Goal: Information Seeking & Learning: Learn about a topic

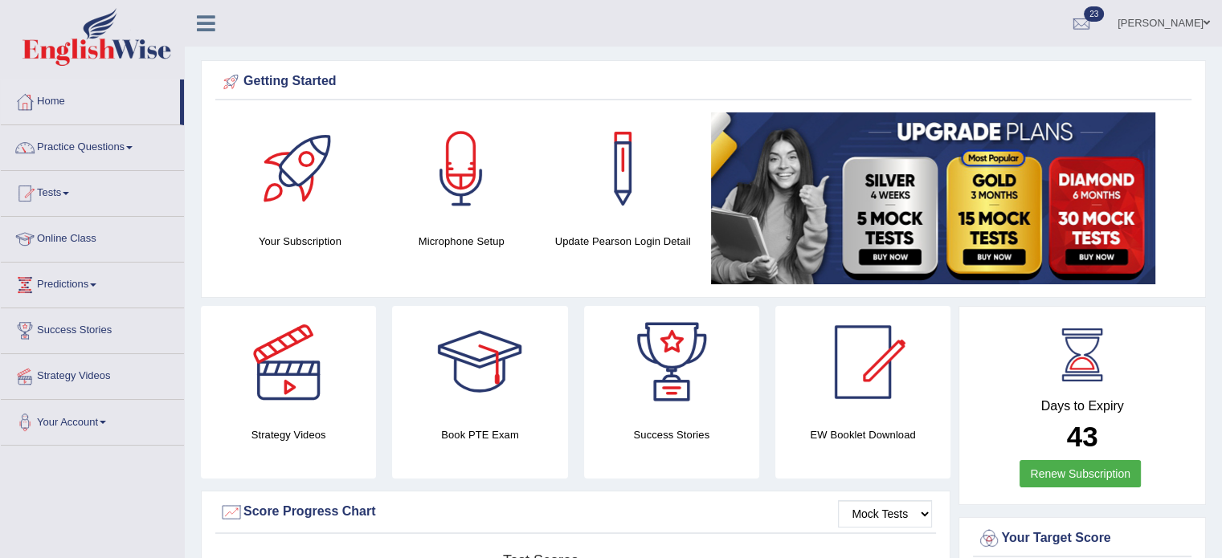
click at [132, 147] on span at bounding box center [129, 147] width 6 height 3
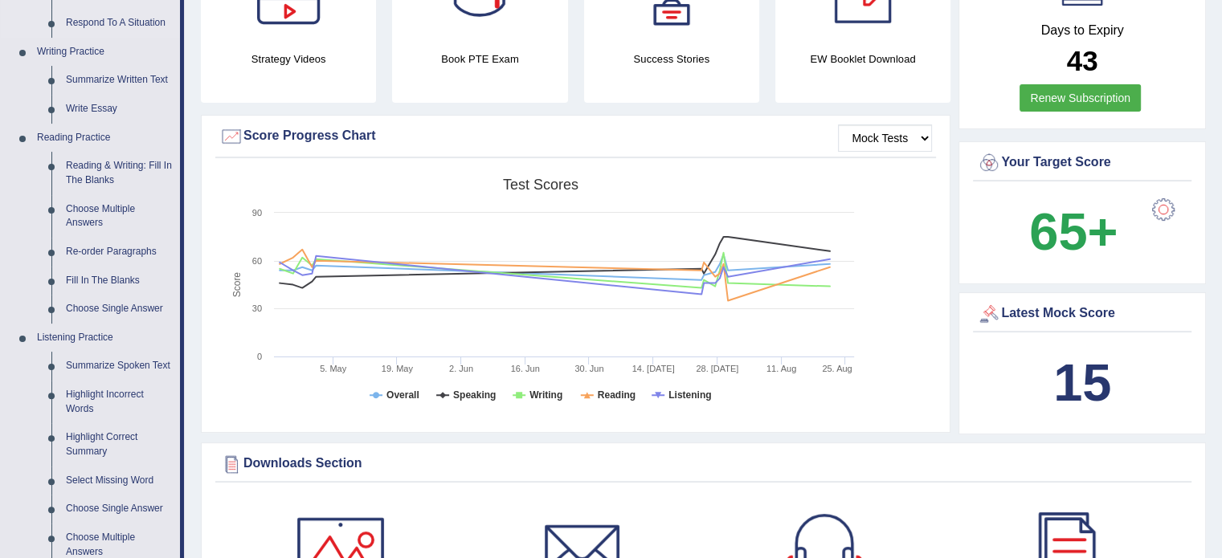
scroll to position [376, 0]
click at [106, 160] on link "Reading & Writing: Fill In The Blanks" at bounding box center [119, 173] width 121 height 43
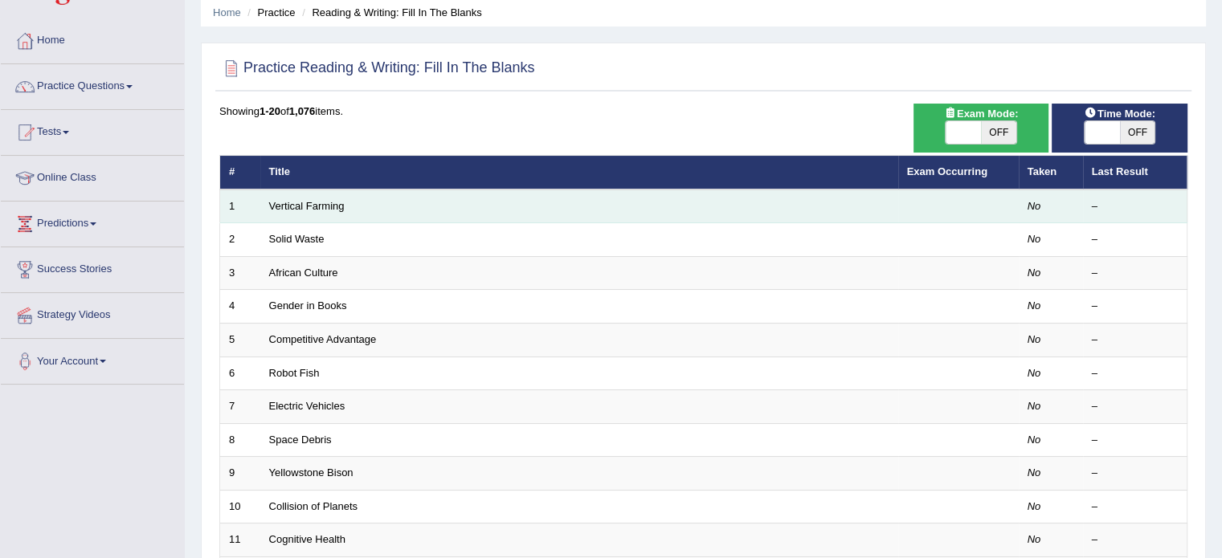
scroll to position [80, 0]
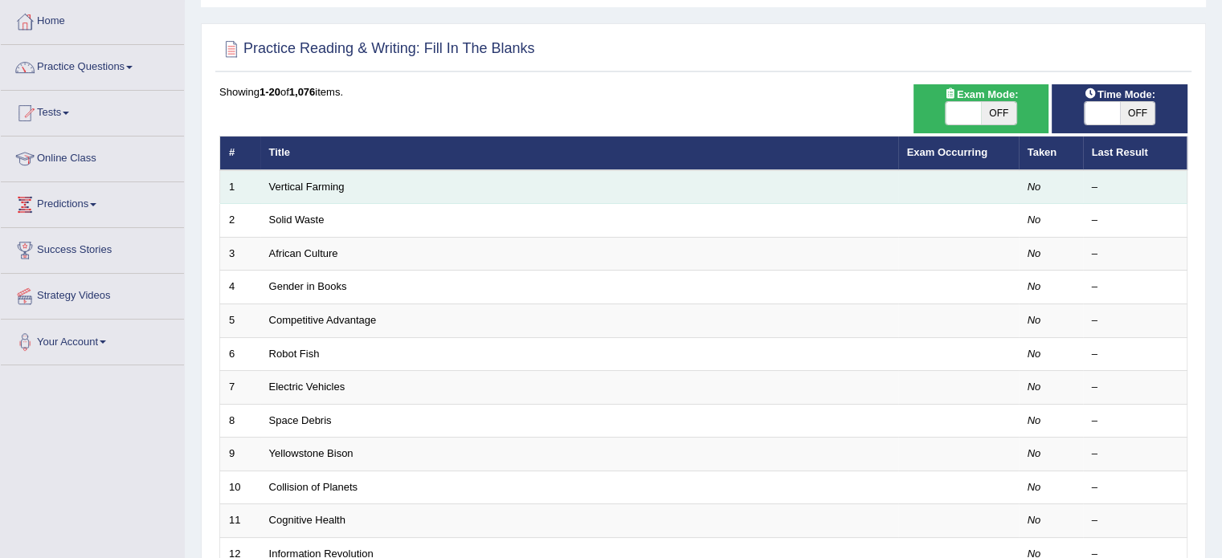
click at [478, 185] on td "Vertical Farming" at bounding box center [579, 187] width 638 height 34
click at [320, 189] on link "Vertical Farming" at bounding box center [307, 187] width 76 height 12
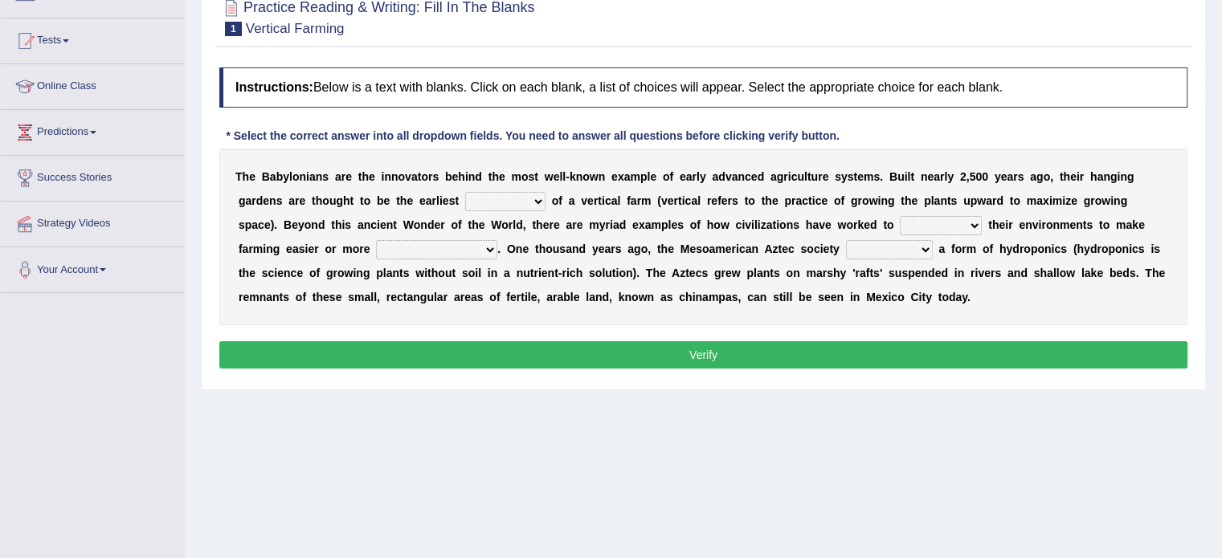
scroll to position [154, 0]
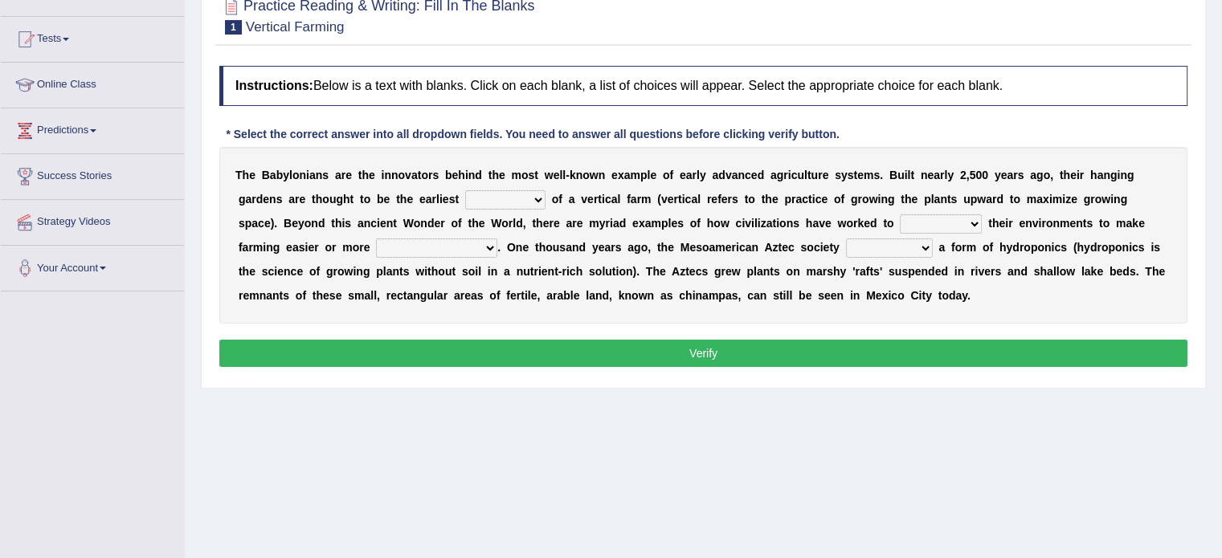
click at [536, 197] on select "prototype failure discredit protocol" at bounding box center [505, 199] width 80 height 19
select select "prototype"
click at [465, 190] on select "prototype failure discredit protocol" at bounding box center [505, 199] width 80 height 19
click at [969, 220] on select "manipulate escape respect disarrange" at bounding box center [941, 224] width 82 height 19
select select "disarrange"
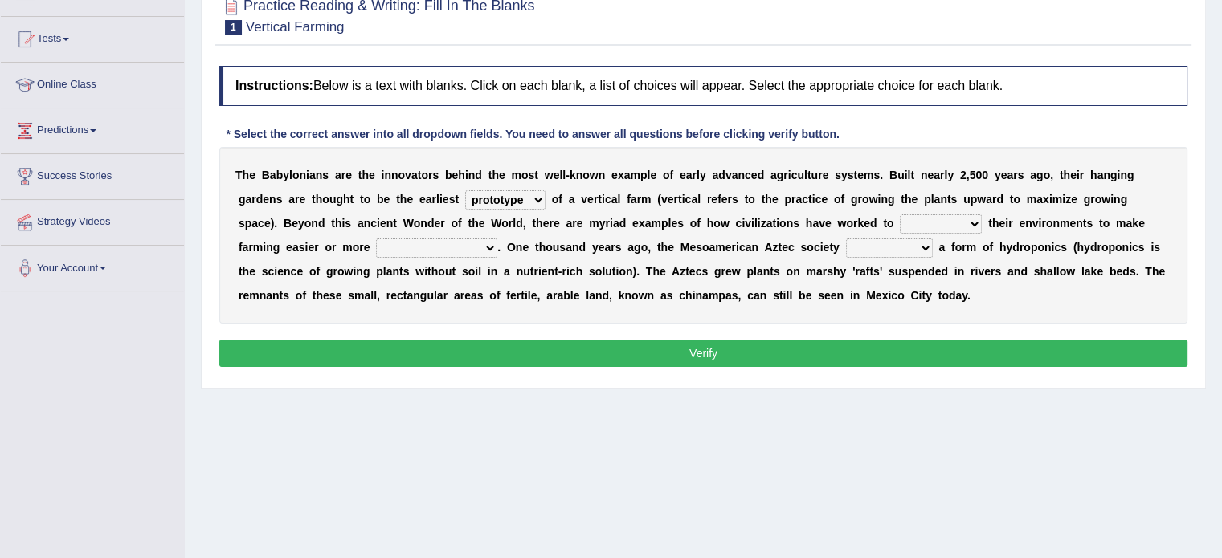
click at [900, 215] on select "manipulate escape respect disarrange" at bounding box center [941, 224] width 82 height 19
click at [493, 243] on select "productive constructive connective counterproductive" at bounding box center [436, 248] width 121 height 19
select select "productive"
click at [376, 239] on select "productive constructive connective counterproductive" at bounding box center [436, 248] width 121 height 19
click at [925, 243] on select "domineered volunteered pioneered engineered" at bounding box center [889, 248] width 87 height 19
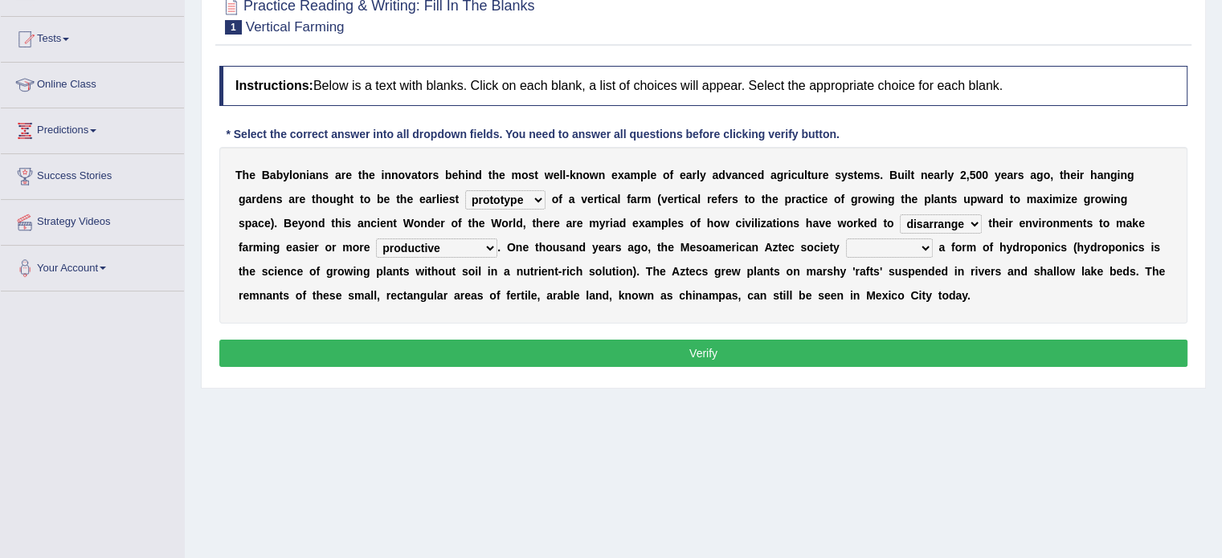
select select "volunteered"
click at [846, 239] on select "domineered volunteered pioneered engineered" at bounding box center [889, 248] width 87 height 19
click at [685, 355] on button "Verify" at bounding box center [703, 353] width 968 height 27
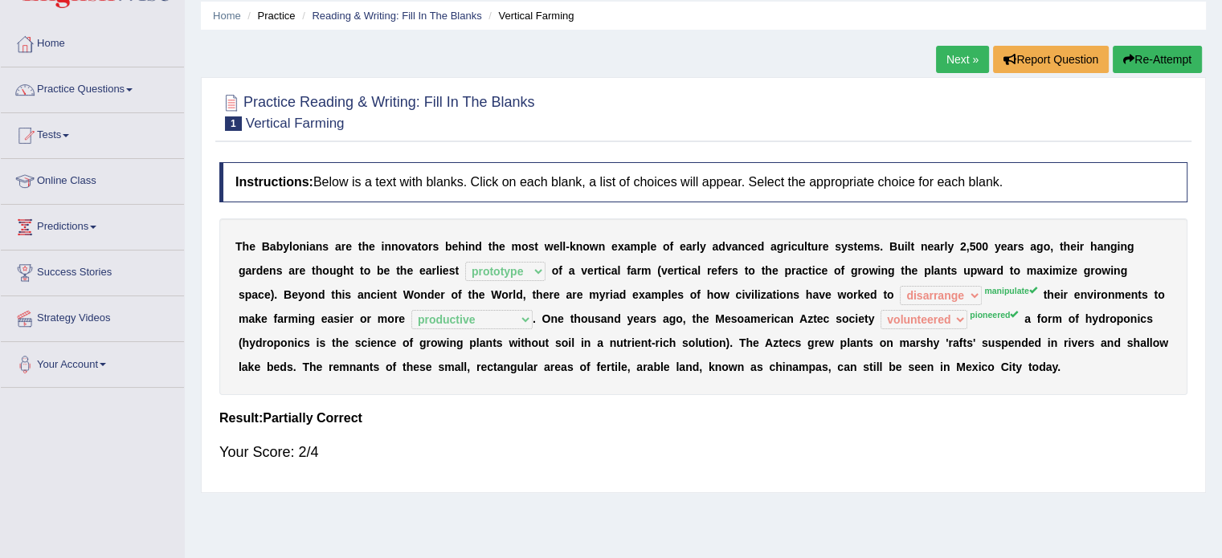
scroll to position [58, 0]
click at [1138, 61] on button "Re-Attempt" at bounding box center [1157, 59] width 89 height 27
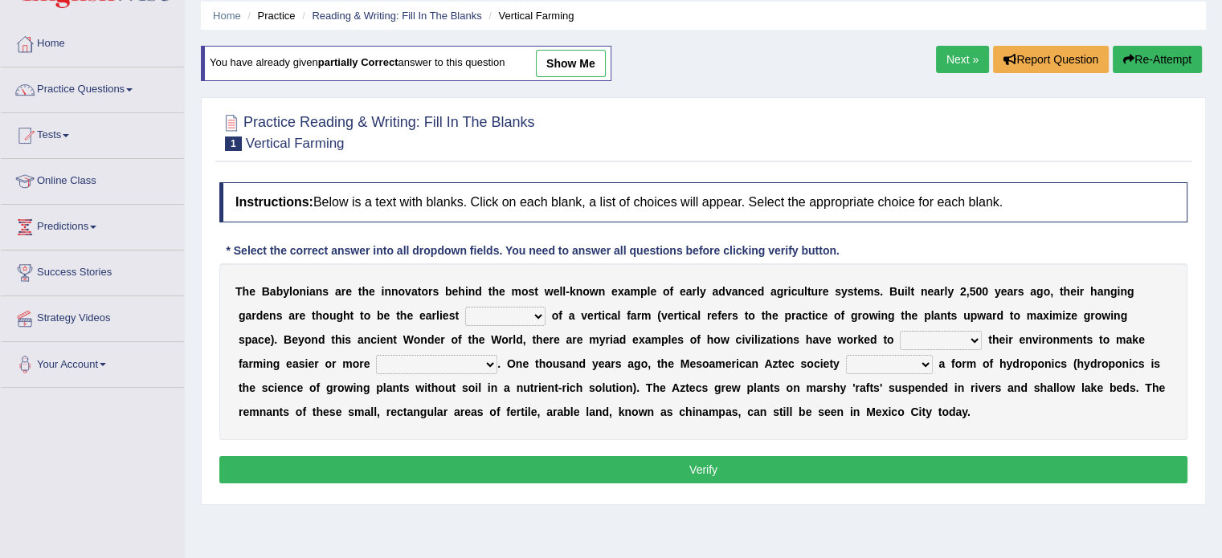
select select "prototype"
click at [465, 307] on select "prototype failure discredit protocol" at bounding box center [505, 316] width 80 height 19
click at [489, 363] on select "productive constructive connective counterproductive" at bounding box center [436, 364] width 121 height 19
select select "productive"
click at [376, 355] on select "productive constructive connective counterproductive" at bounding box center [436, 364] width 121 height 19
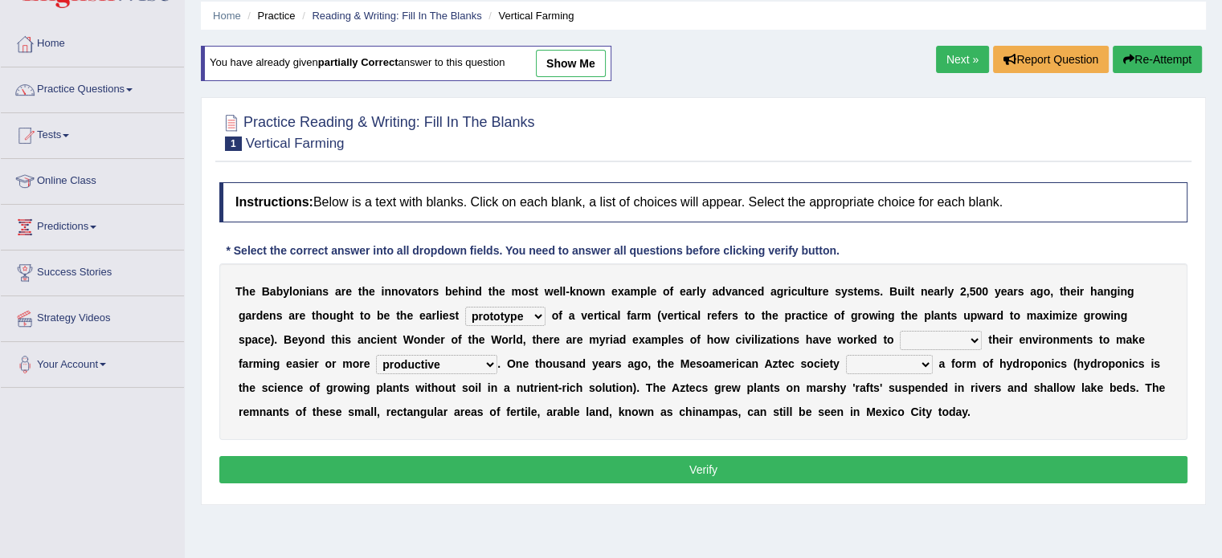
click at [968, 337] on select "manipulate escape respect disarrange" at bounding box center [941, 340] width 82 height 19
select select "manipulate"
click at [900, 331] on select "manipulate escape respect disarrange" at bounding box center [941, 340] width 82 height 19
click at [922, 360] on select "domineered volunteered pioneered engineered" at bounding box center [889, 364] width 87 height 19
select select "pioneered"
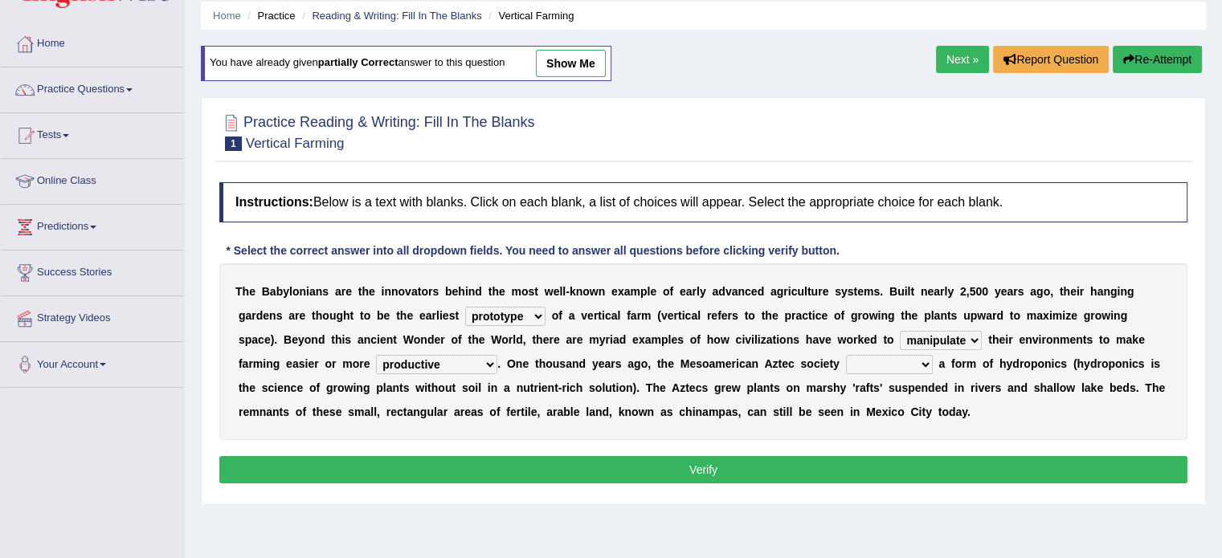
click at [846, 355] on select "domineered volunteered pioneered engineered" at bounding box center [889, 364] width 87 height 19
click at [825, 476] on button "Verify" at bounding box center [703, 469] width 968 height 27
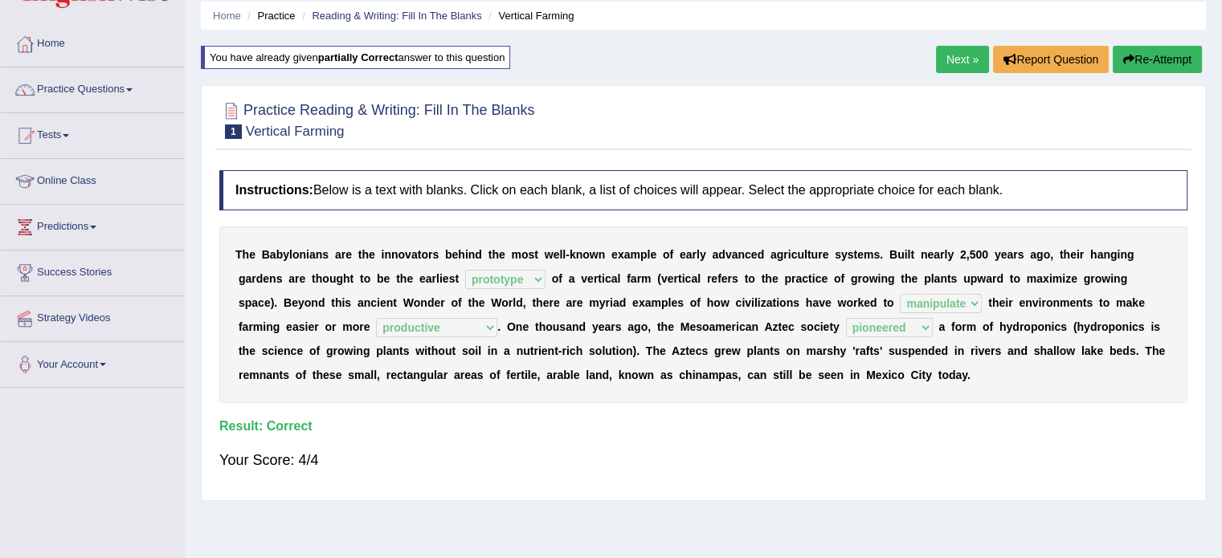
click at [957, 54] on link "Next »" at bounding box center [962, 59] width 53 height 27
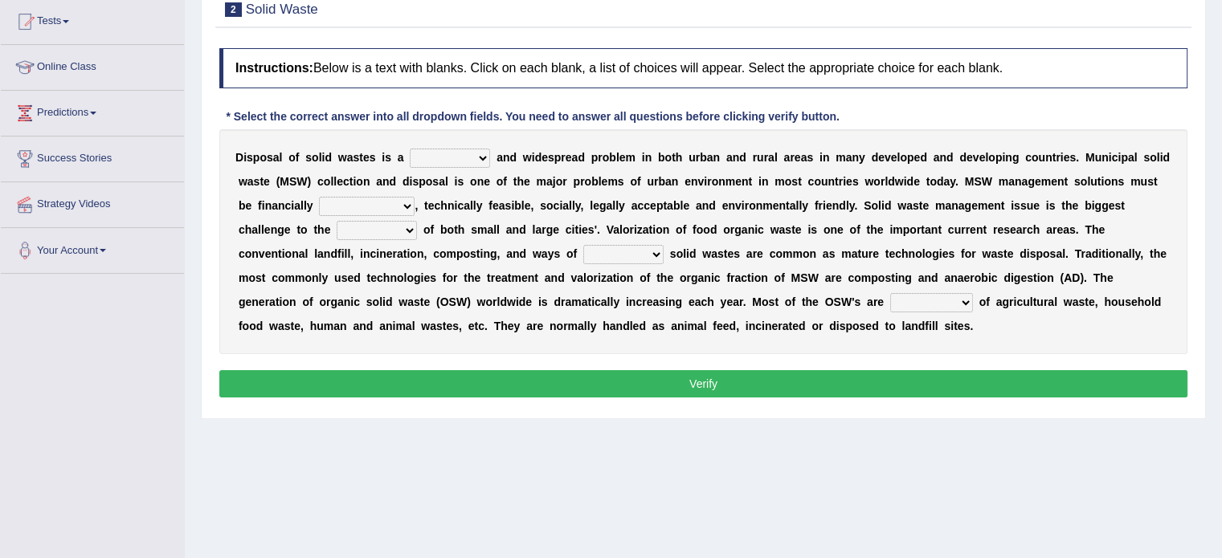
scroll to position [173, 0]
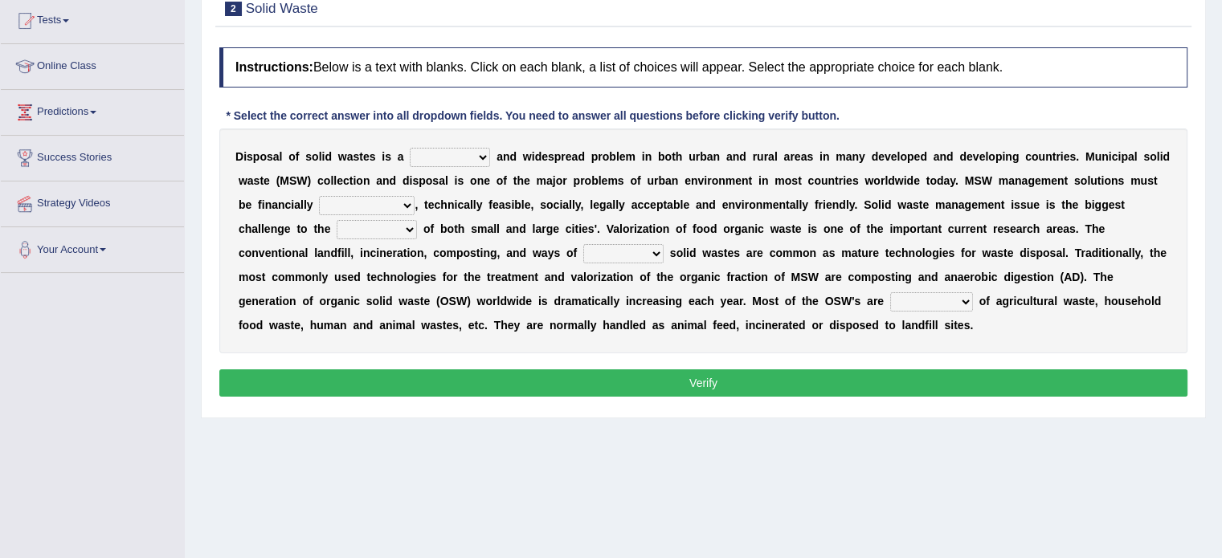
click at [485, 153] on select "slanting stinging stalling shafting" at bounding box center [450, 157] width 80 height 19
select select "stinging"
click at [410, 148] on select "slanting stinging stalling shafting" at bounding box center [450, 157] width 80 height 19
click at [406, 203] on select "unattainable sustainable objectionable treasonable" at bounding box center [367, 205] width 96 height 19
select select "sustainable"
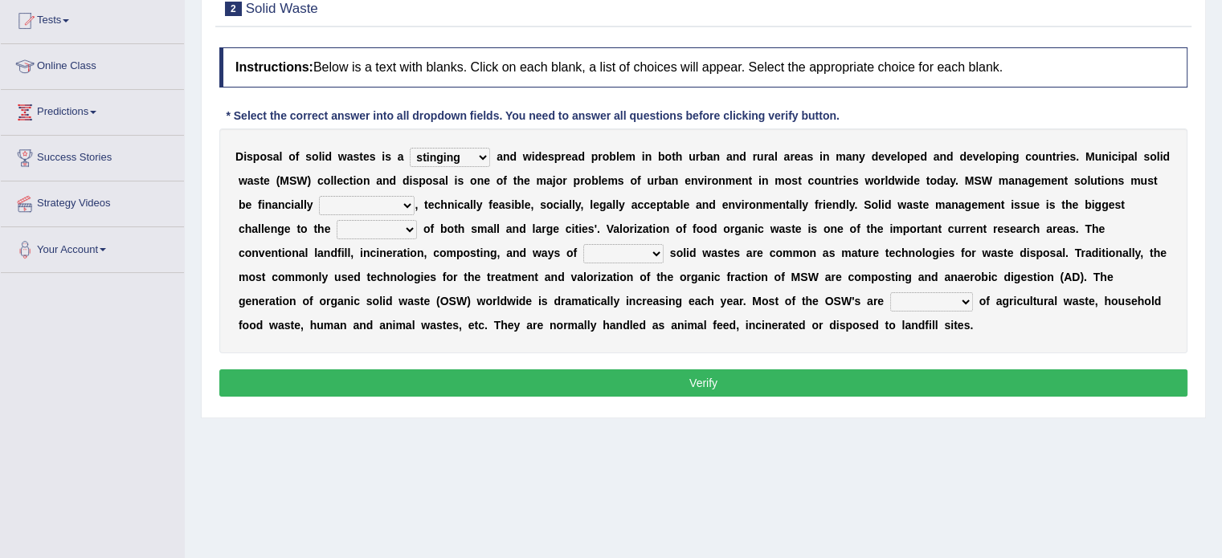
click at [319, 196] on select "unattainable sustainable objectionable treasonable" at bounding box center [367, 205] width 96 height 19
click at [413, 224] on select "plants culture authorities history" at bounding box center [377, 229] width 80 height 19
select select "authorities"
click at [337, 220] on select "plants culture authorities history" at bounding box center [377, 229] width 80 height 19
click at [649, 250] on select "reserving preserving deserving handling" at bounding box center [623, 253] width 80 height 19
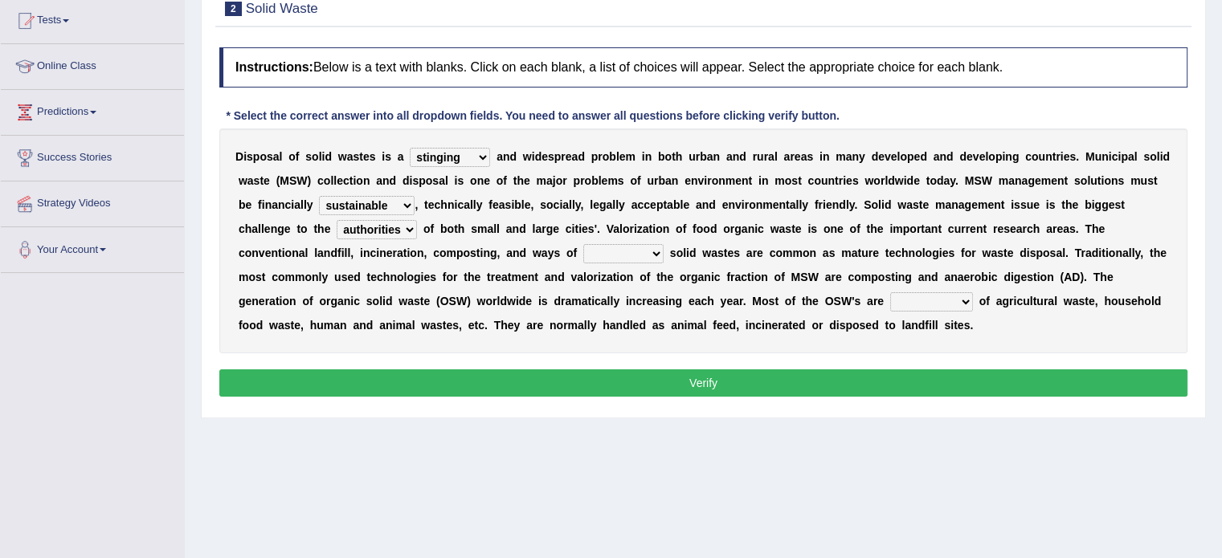
select select "preserving"
click at [583, 244] on select "reserving preserving deserving handling" at bounding box center [623, 253] width 80 height 19
click at [965, 301] on select "composed disposed composing disposing" at bounding box center [931, 301] width 83 height 19
select select "composing"
click at [890, 292] on select "composed disposed composing disposing" at bounding box center [931, 301] width 83 height 19
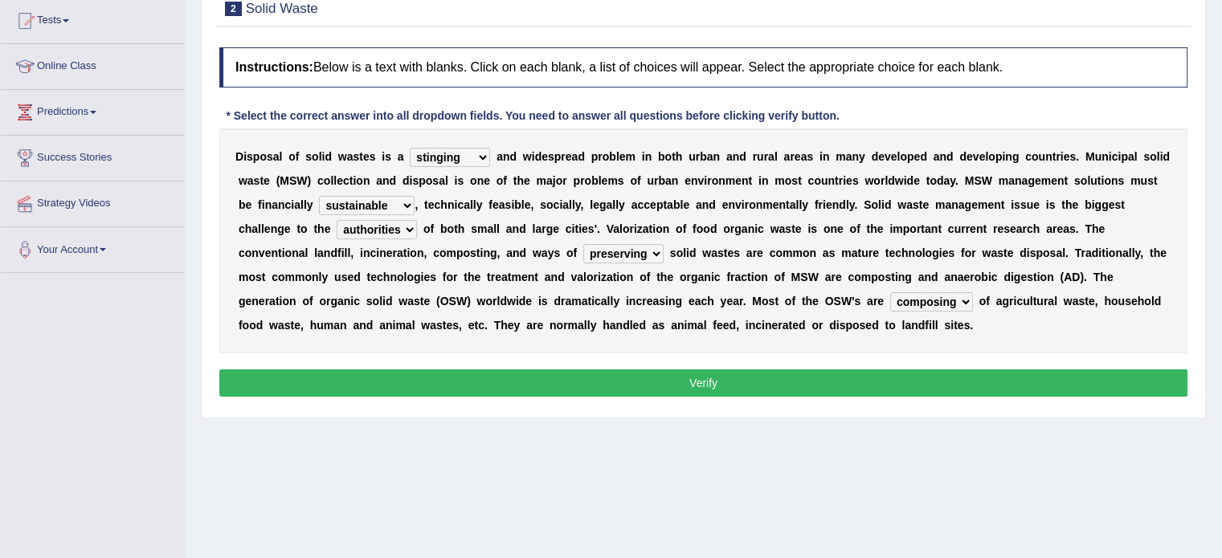
click at [891, 377] on button "Verify" at bounding box center [703, 383] width 968 height 27
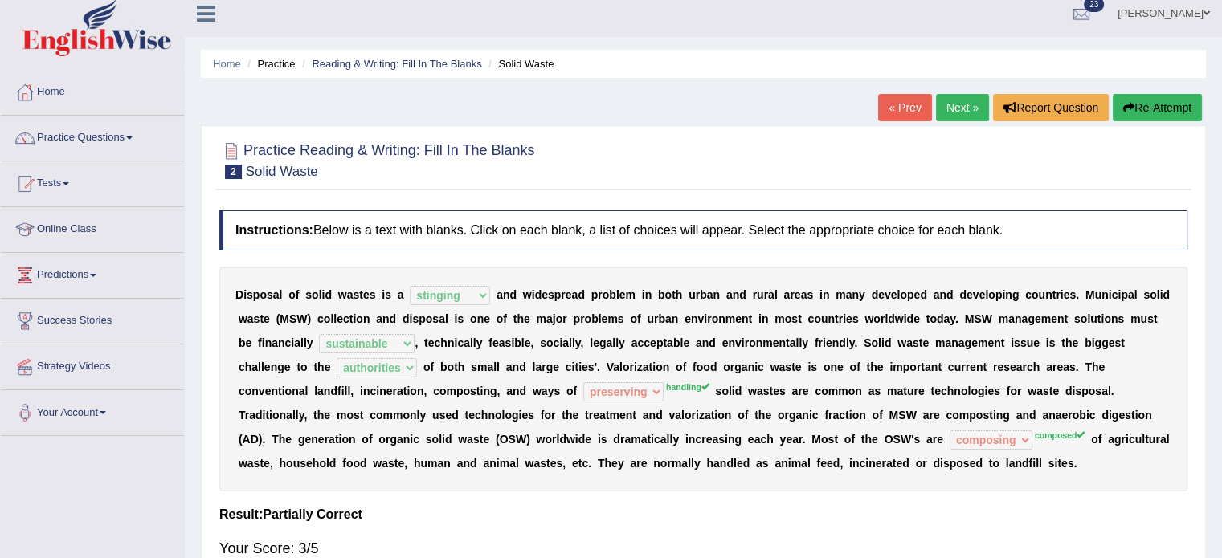
scroll to position [8, 0]
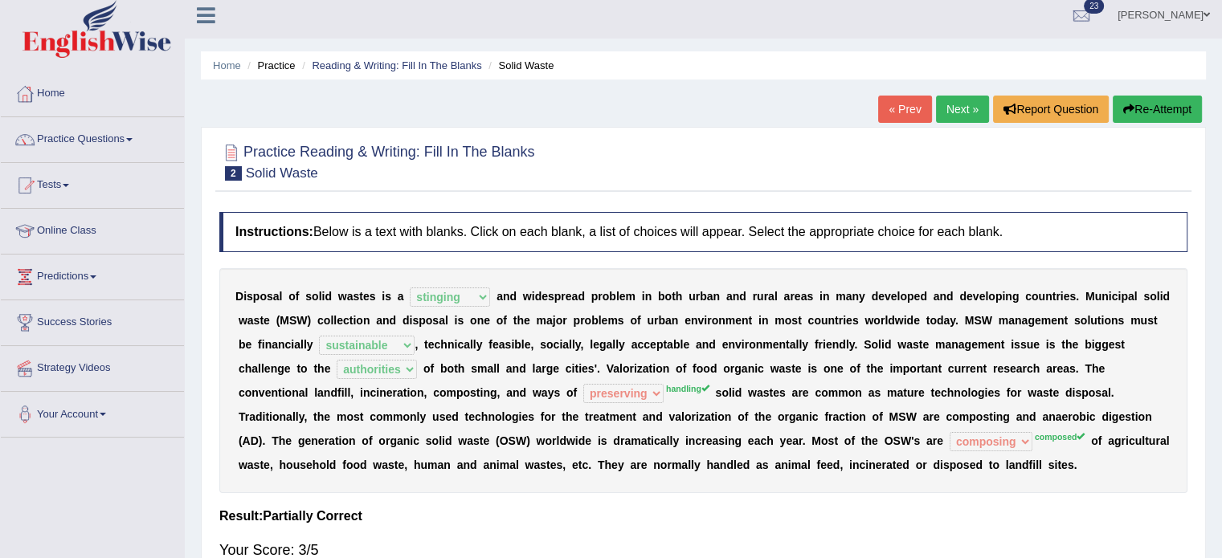
click at [1147, 109] on button "Re-Attempt" at bounding box center [1157, 109] width 89 height 27
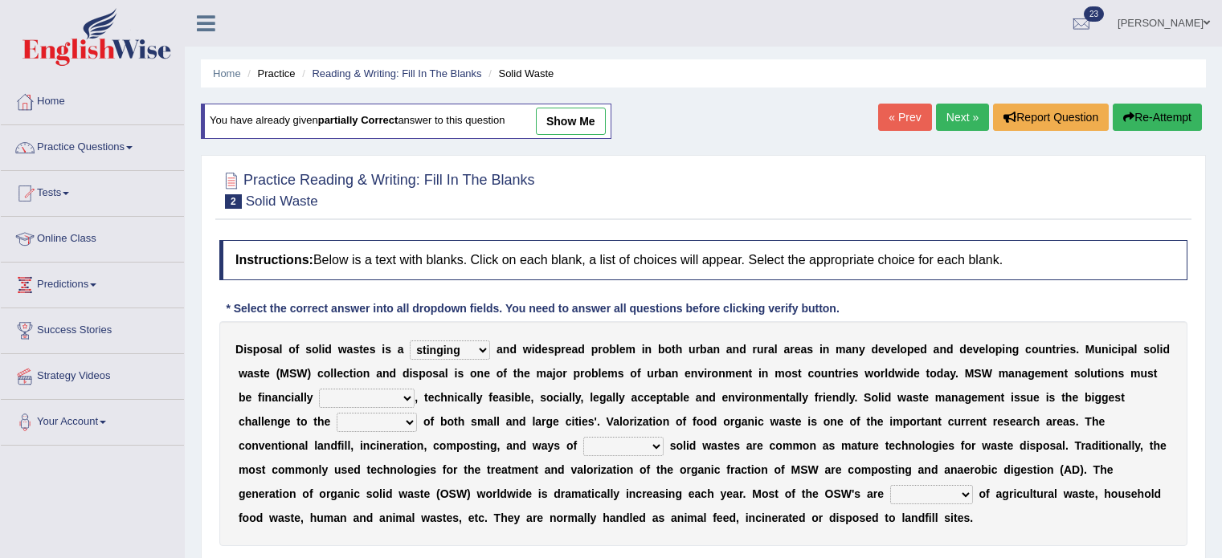
select select "stinging"
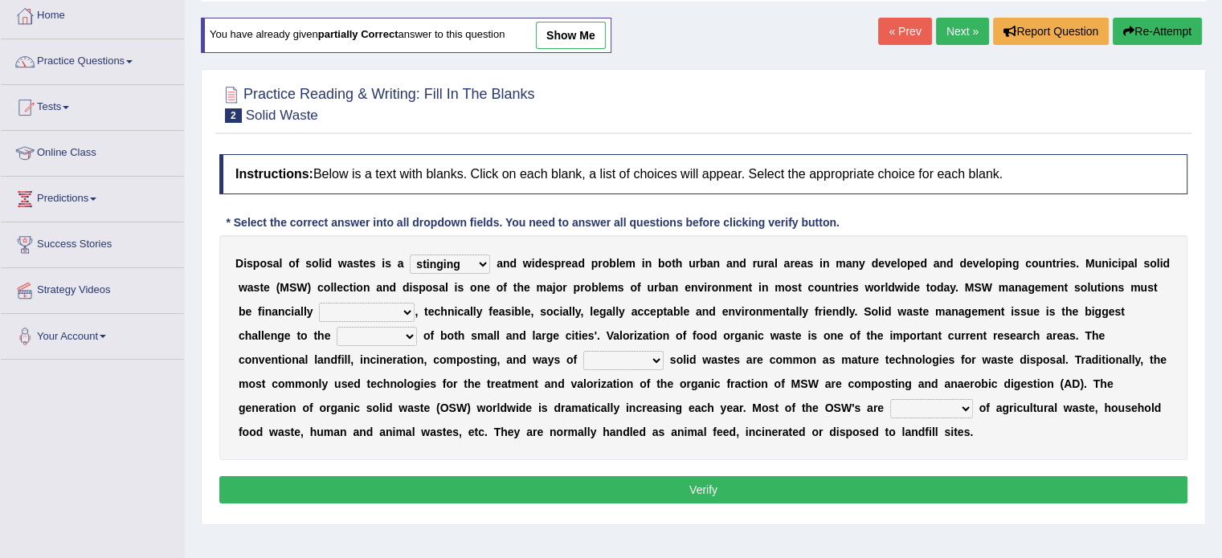
click at [399, 303] on select "unattainable sustainable objectionable treasonable" at bounding box center [367, 312] width 96 height 19
select select "sustainable"
click at [319, 303] on select "unattainable sustainable objectionable treasonable" at bounding box center [367, 312] width 96 height 19
click at [411, 335] on select "plants culture authorities history" at bounding box center [377, 336] width 80 height 19
select select "authorities"
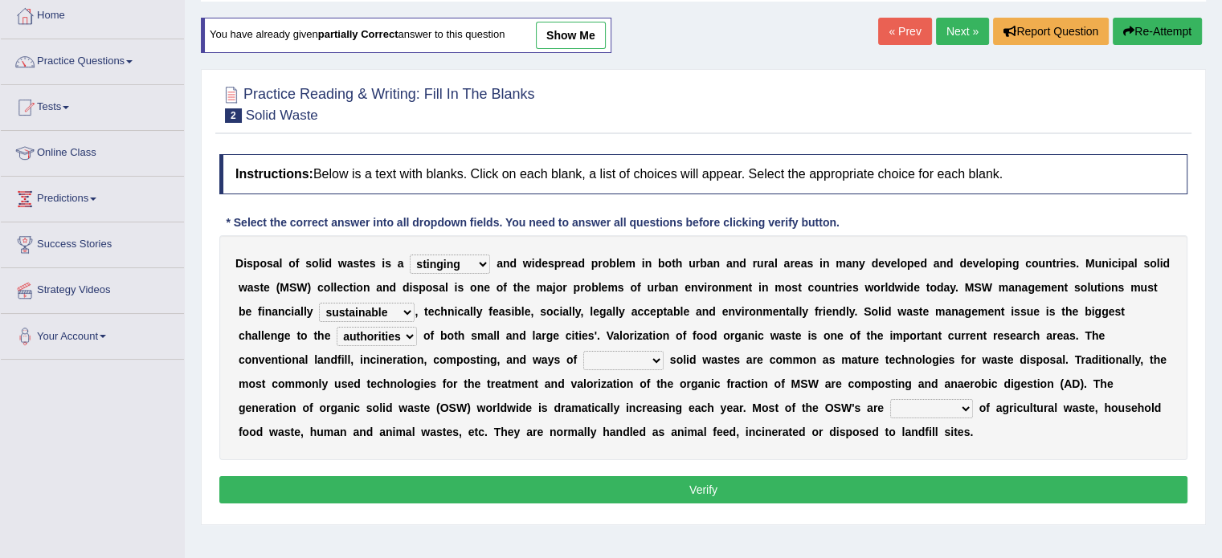
click at [337, 327] on select "plants culture authorities history" at bounding box center [377, 336] width 80 height 19
click at [653, 354] on select "reserving preserving deserving handling" at bounding box center [623, 360] width 80 height 19
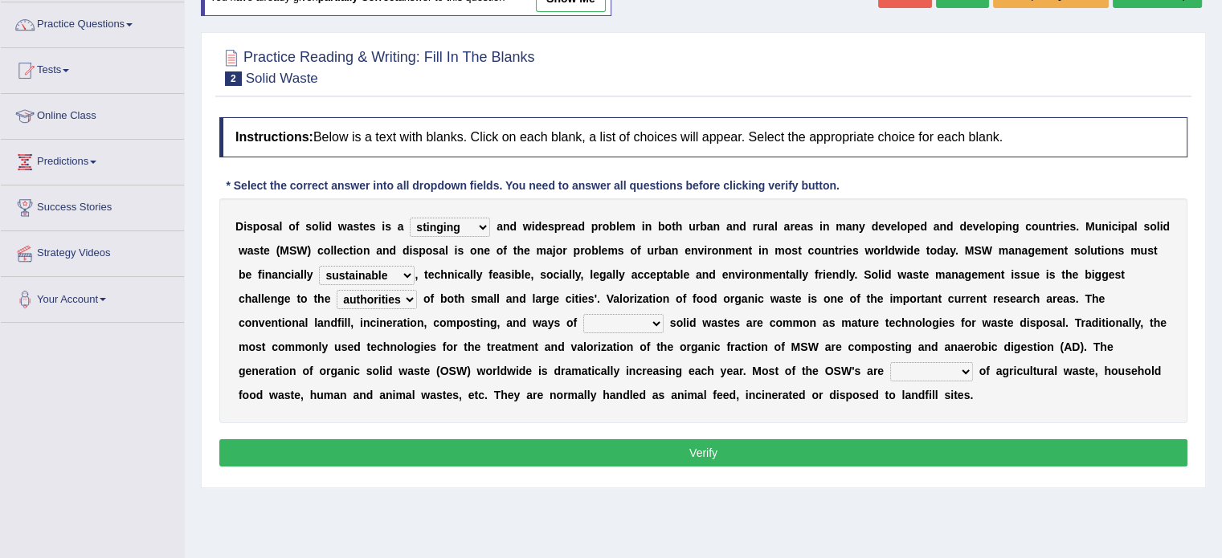
scroll to position [129, 0]
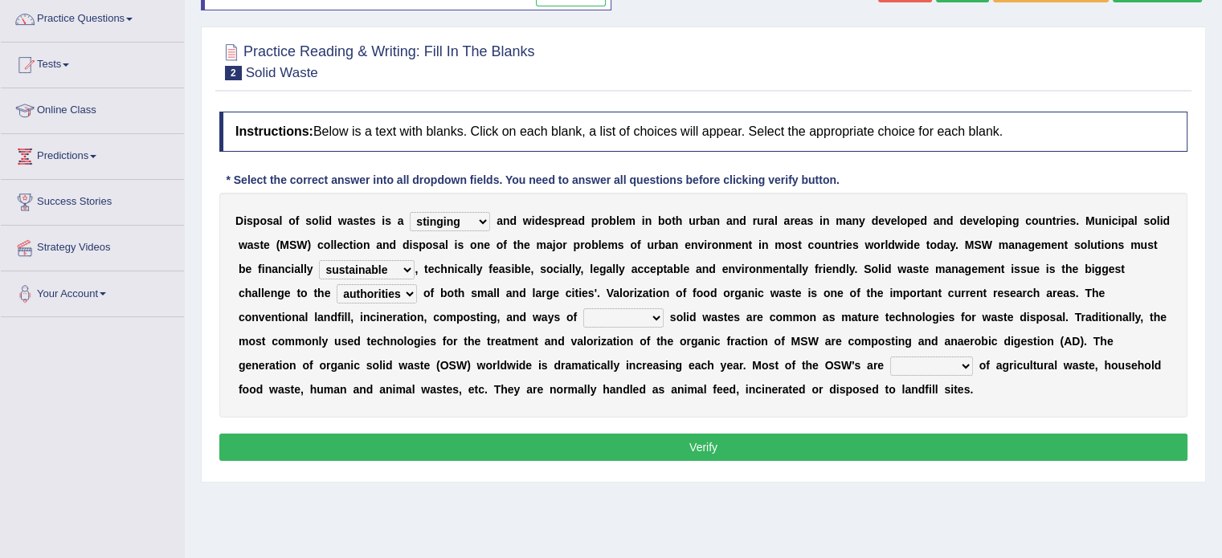
click at [656, 311] on select "reserving preserving deserving handling" at bounding box center [623, 318] width 80 height 19
select select "handling"
click at [583, 309] on select "reserving preserving deserving handling" at bounding box center [623, 318] width 80 height 19
click at [961, 359] on select "composed disposed composing disposing" at bounding box center [931, 366] width 83 height 19
select select "composed"
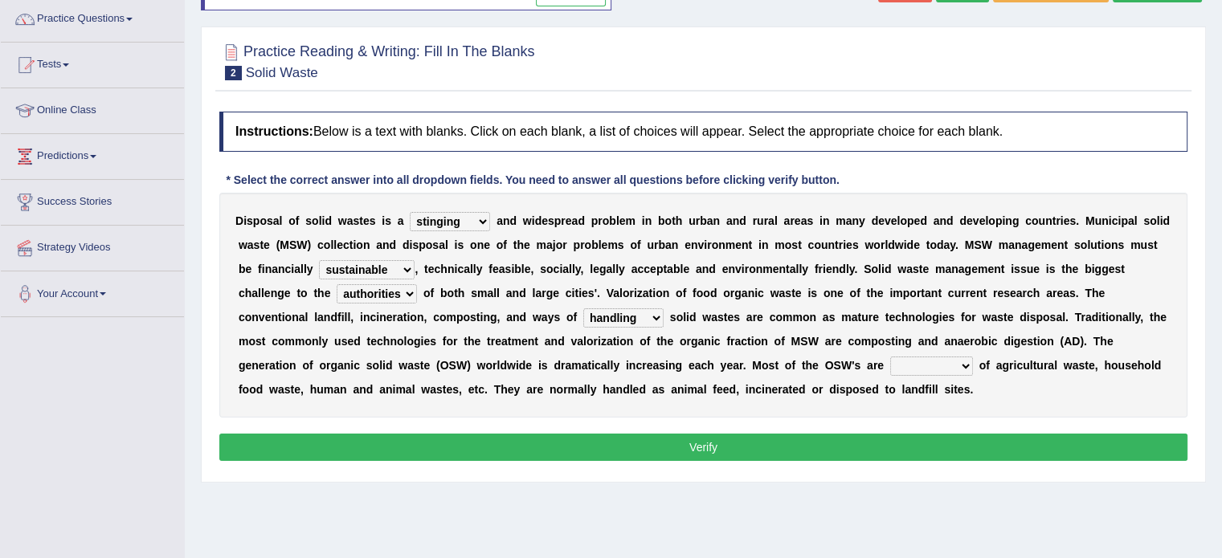
click at [890, 357] on select "composed disposed composing disposing" at bounding box center [931, 366] width 83 height 19
click at [926, 443] on button "Verify" at bounding box center [703, 447] width 968 height 27
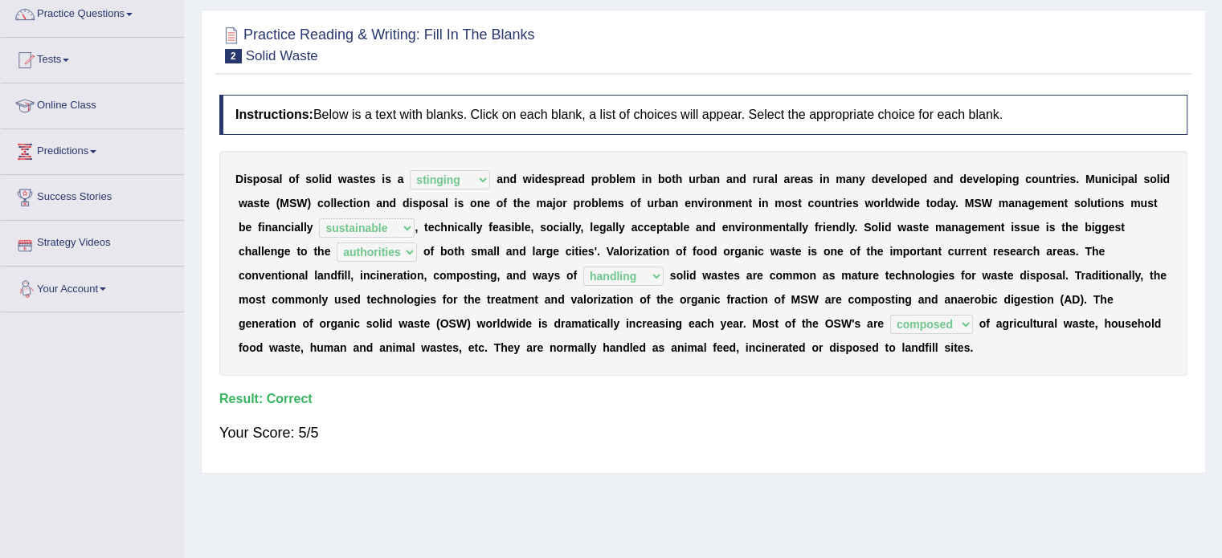
scroll to position [0, 0]
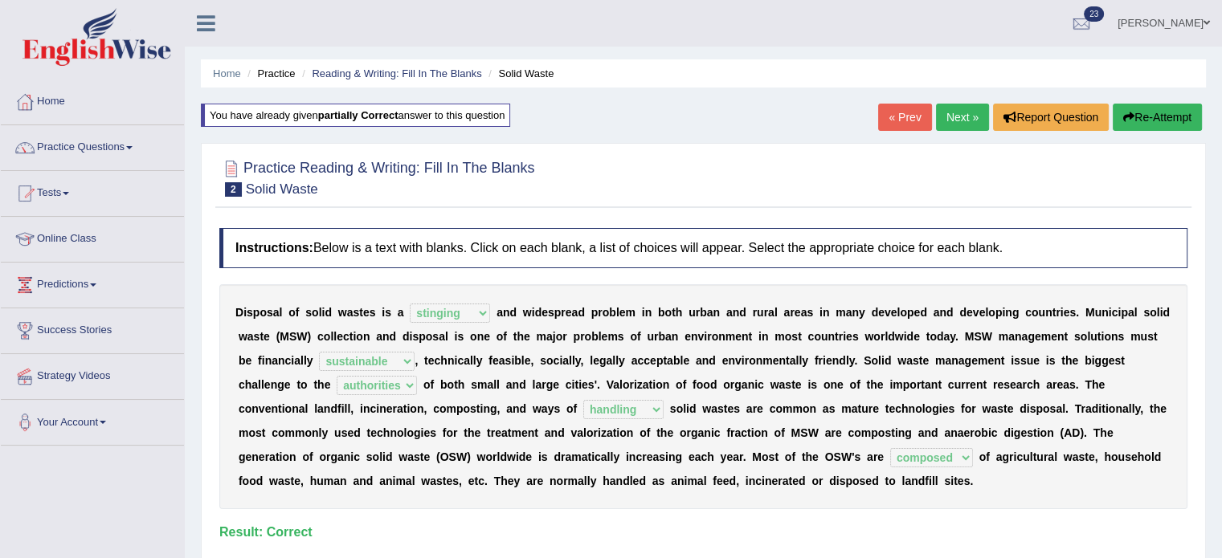
click at [43, 186] on link "Tests" at bounding box center [92, 191] width 183 height 40
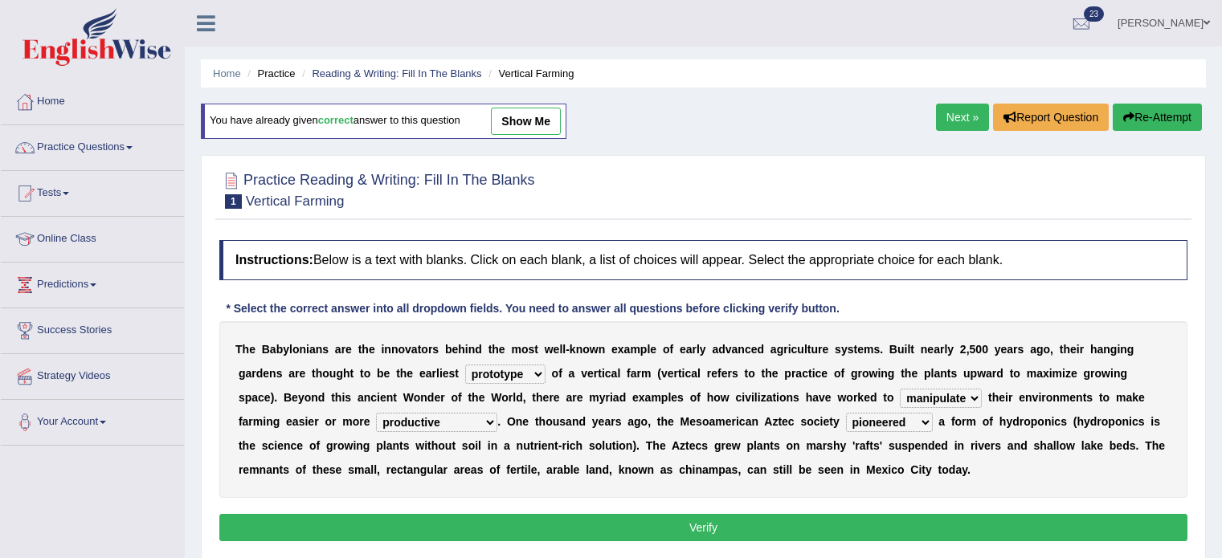
select select "prototype"
select select "manipulate"
select select "productive"
select select "pioneered"
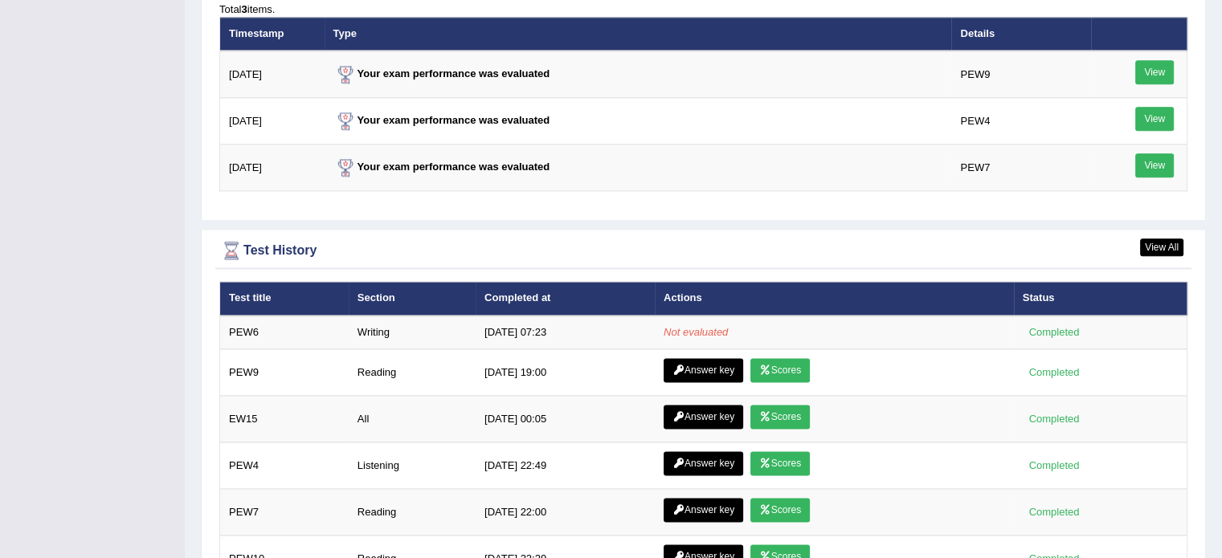
scroll to position [2022, 0]
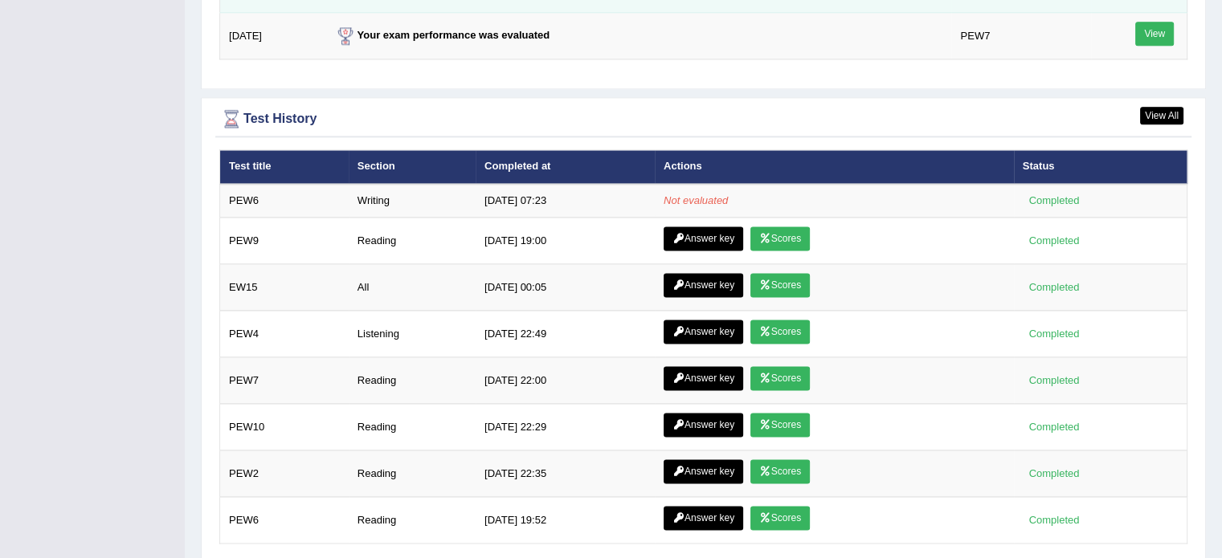
scroll to position [2202, 0]
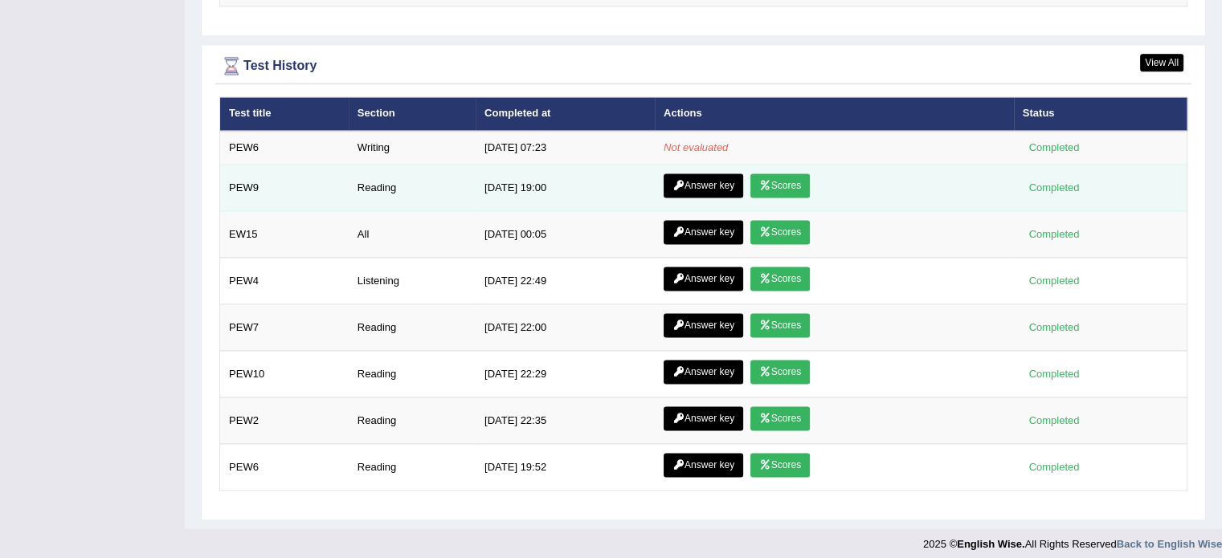
click at [787, 176] on link "Scores" at bounding box center [779, 186] width 59 height 24
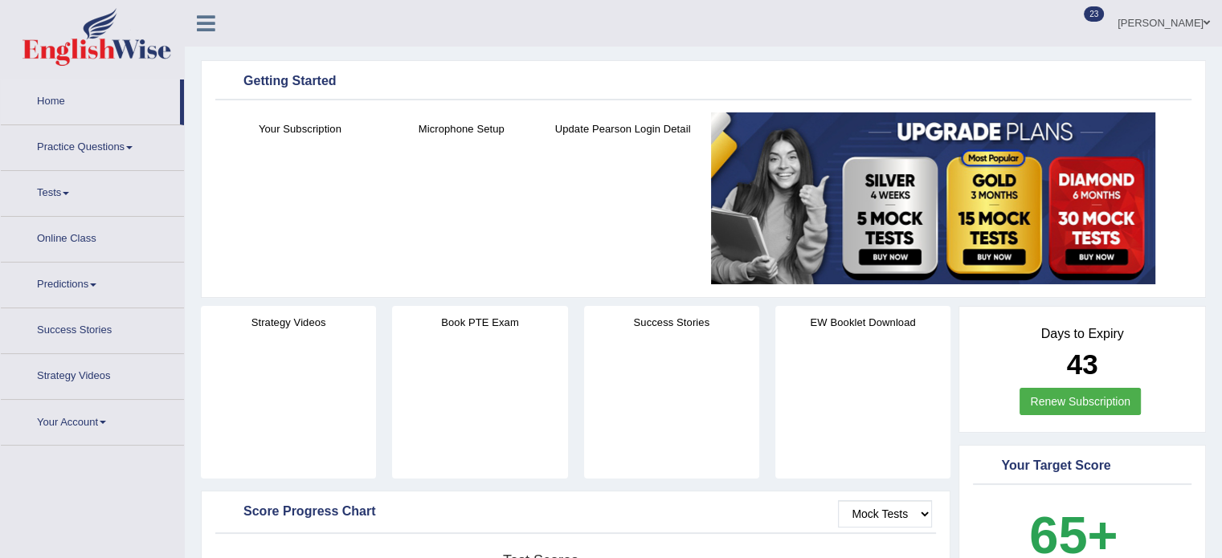
scroll to position [2202, 0]
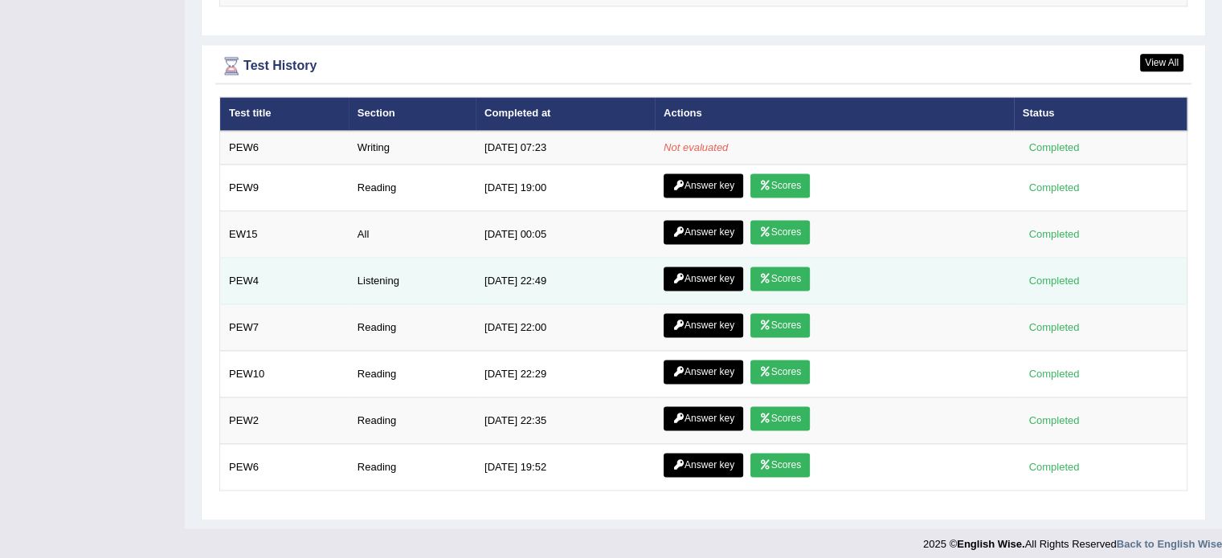
click at [782, 267] on link "Scores" at bounding box center [779, 279] width 59 height 24
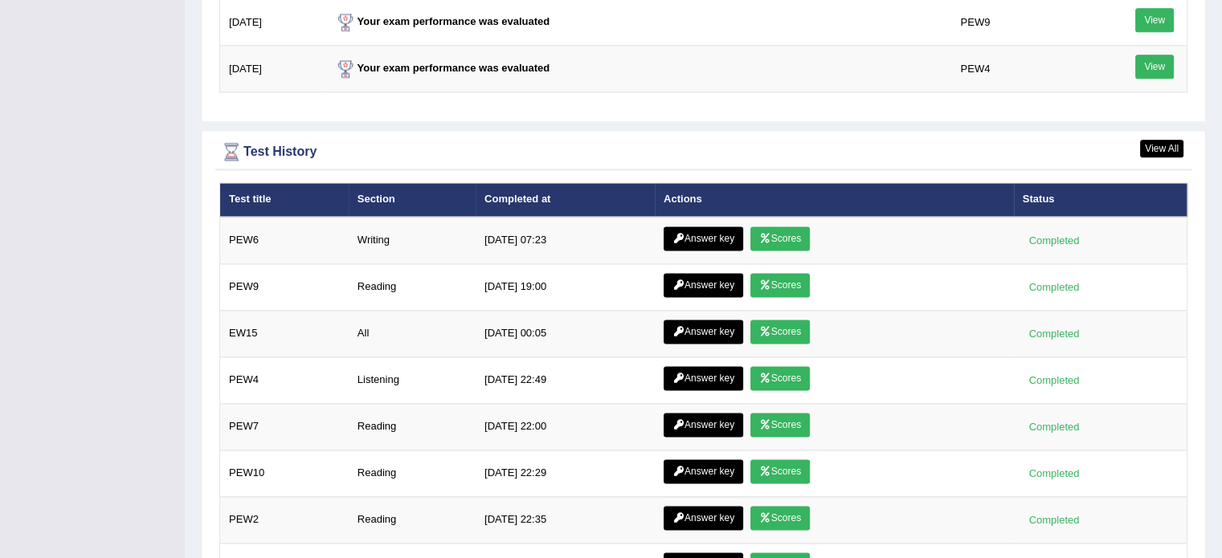
scroll to position [2115, 0]
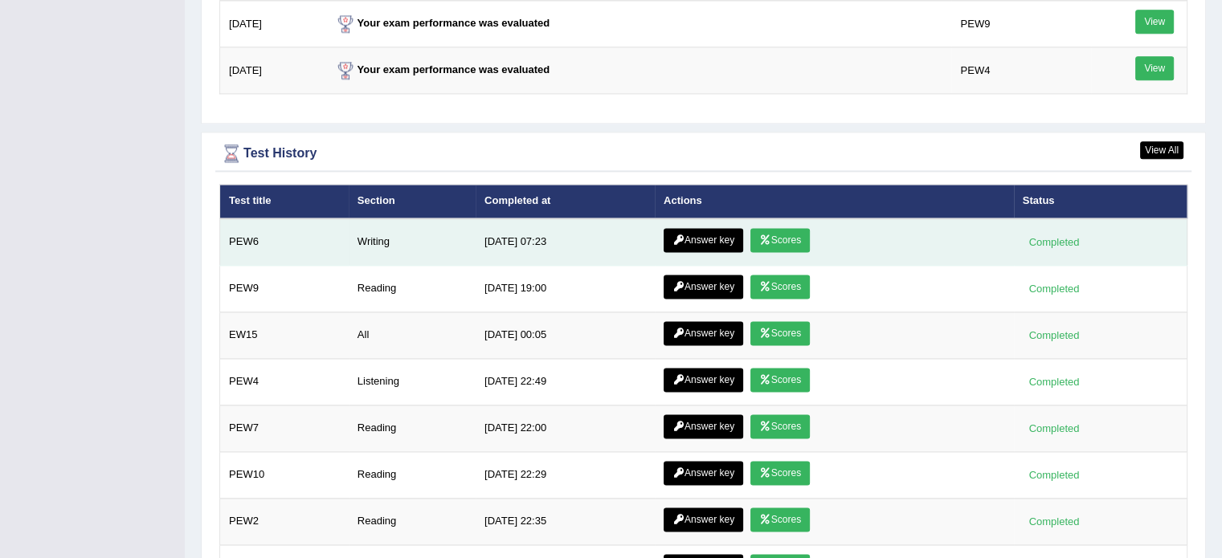
click at [783, 234] on link "Scores" at bounding box center [779, 240] width 59 height 24
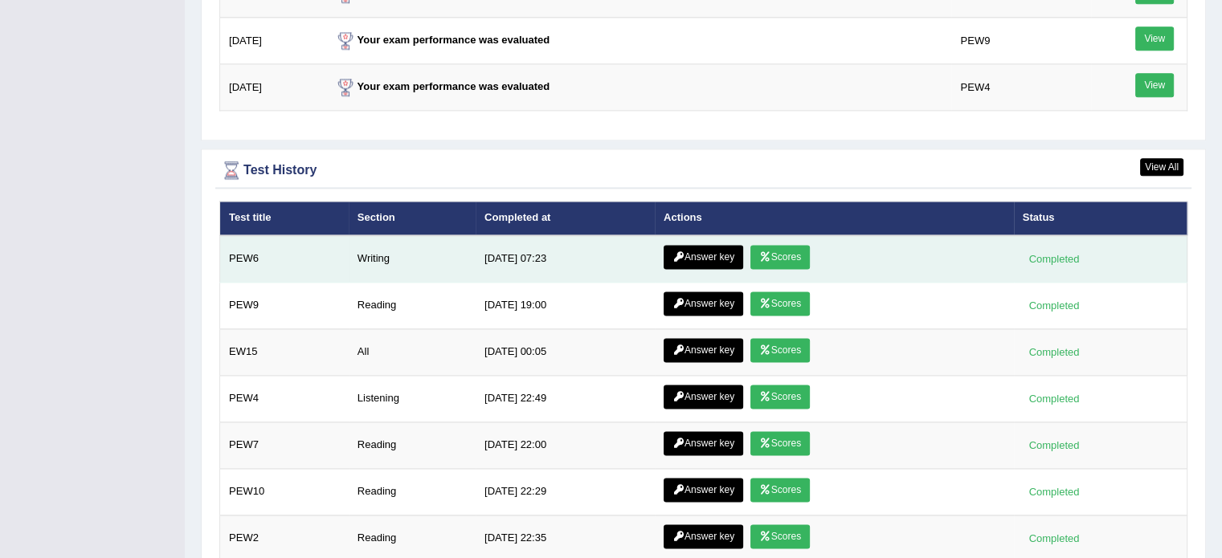
click at [701, 247] on link "Answer key" at bounding box center [704, 257] width 80 height 24
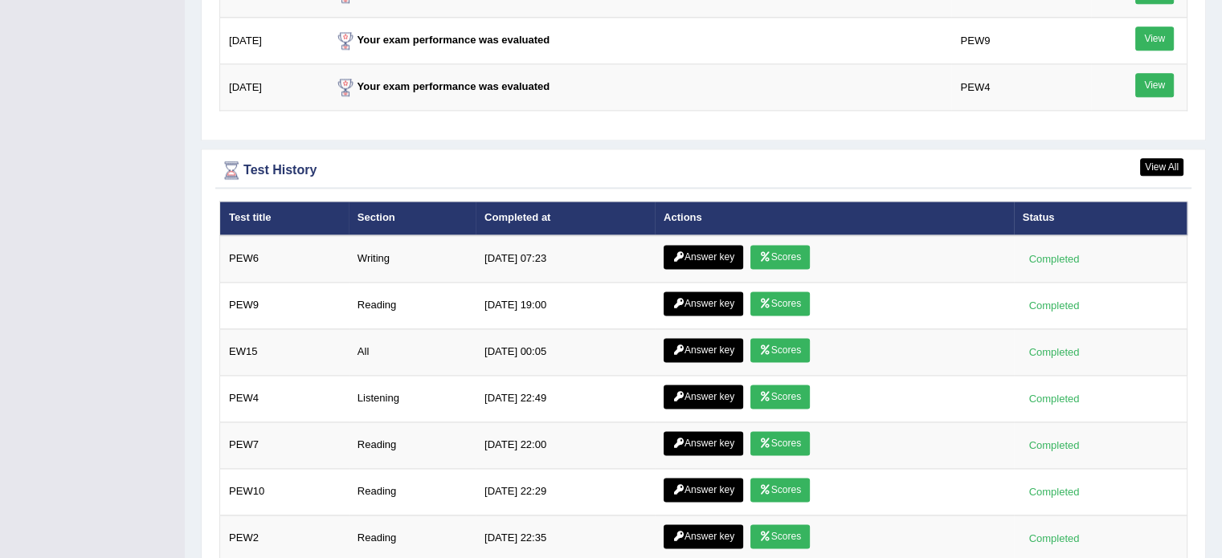
scroll to position [2098, 0]
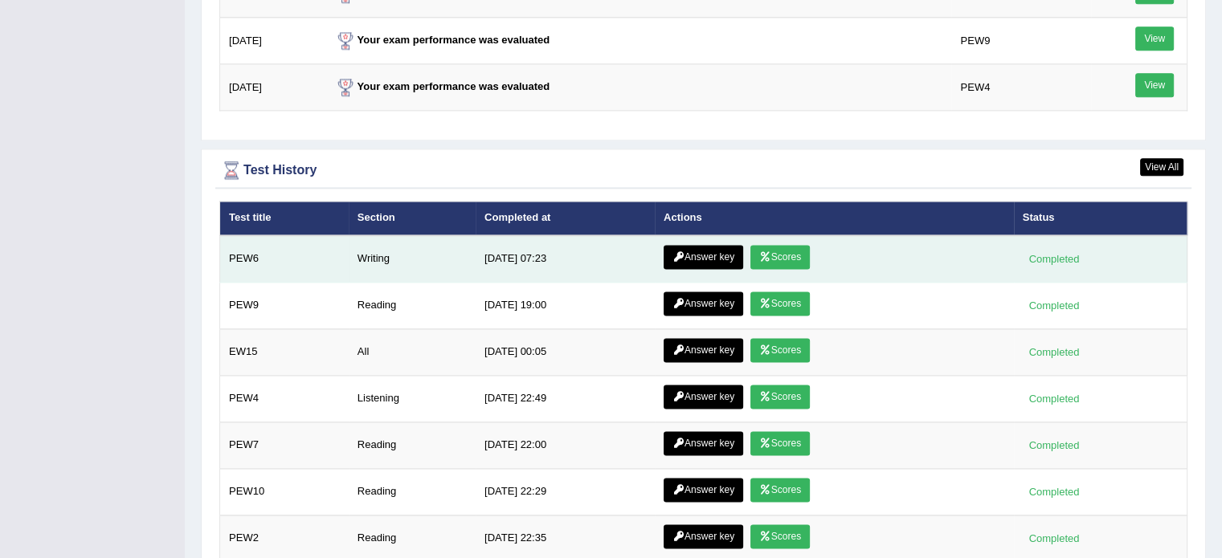
click at [783, 256] on link "Scores" at bounding box center [779, 257] width 59 height 24
